Goal: Task Accomplishment & Management: Use online tool/utility

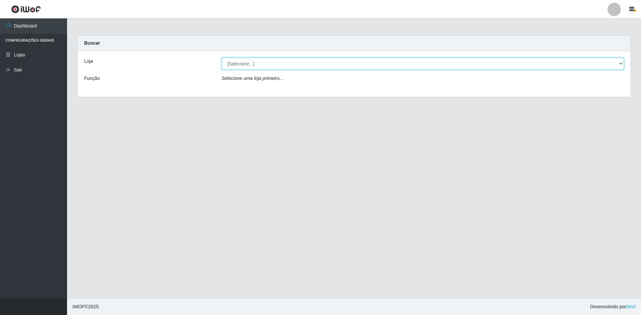
click at [394, 61] on select "[Selecione...] Extrabom - Loja 13 [GEOGRAPHIC_DATA]" at bounding box center [423, 64] width 403 height 12
select select "436"
click at [222, 58] on select "[Selecione...] Extrabom - Loja 13 [GEOGRAPHIC_DATA]" at bounding box center [423, 64] width 403 height 12
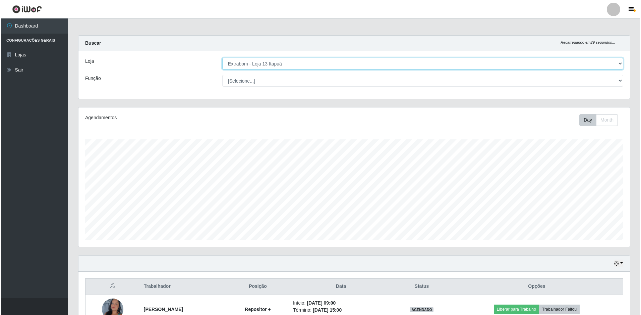
scroll to position [161, 0]
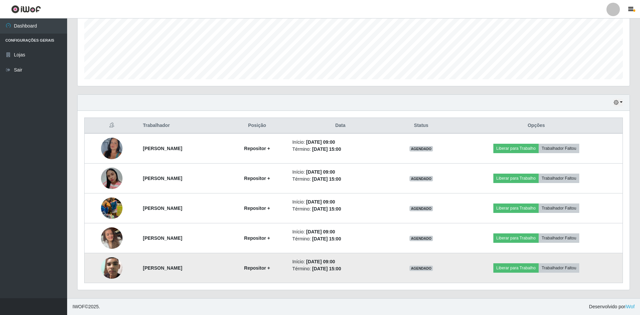
click at [109, 268] on img at bounding box center [111, 267] width 21 height 29
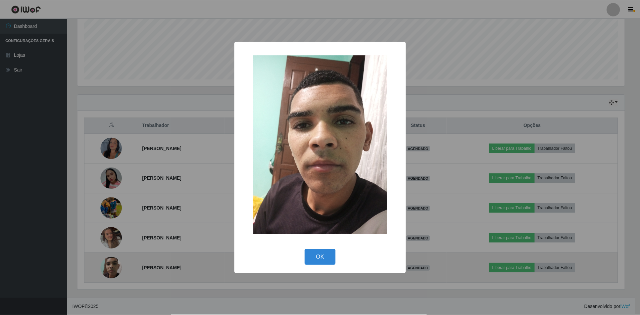
scroll to position [139, 548]
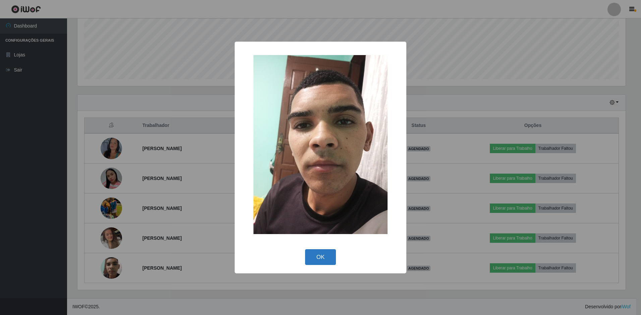
click at [320, 258] on button "OK" at bounding box center [320, 257] width 31 height 16
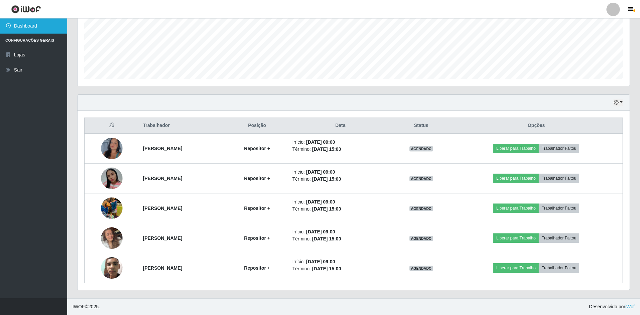
scroll to position [139, 552]
